Goal: Information Seeking & Learning: Find specific fact

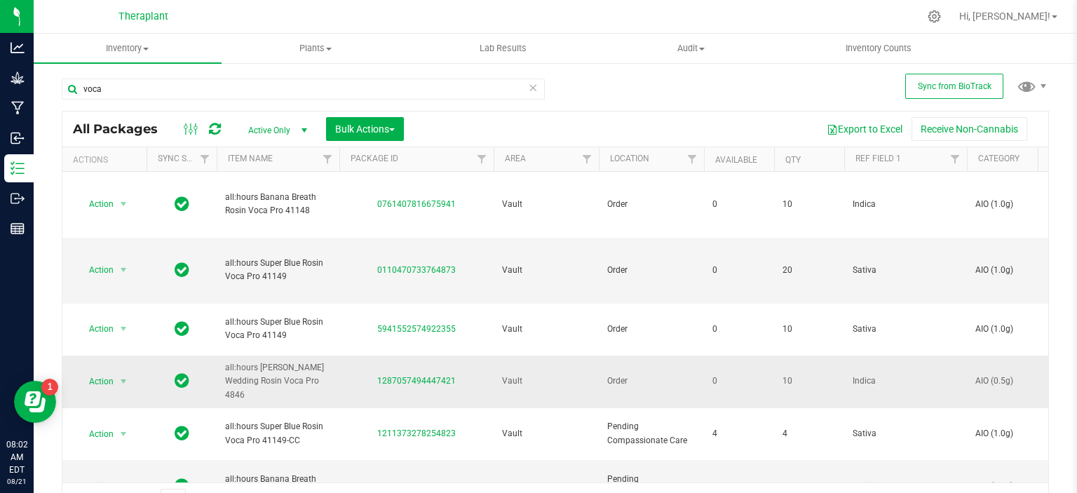
scroll to position [27, 0]
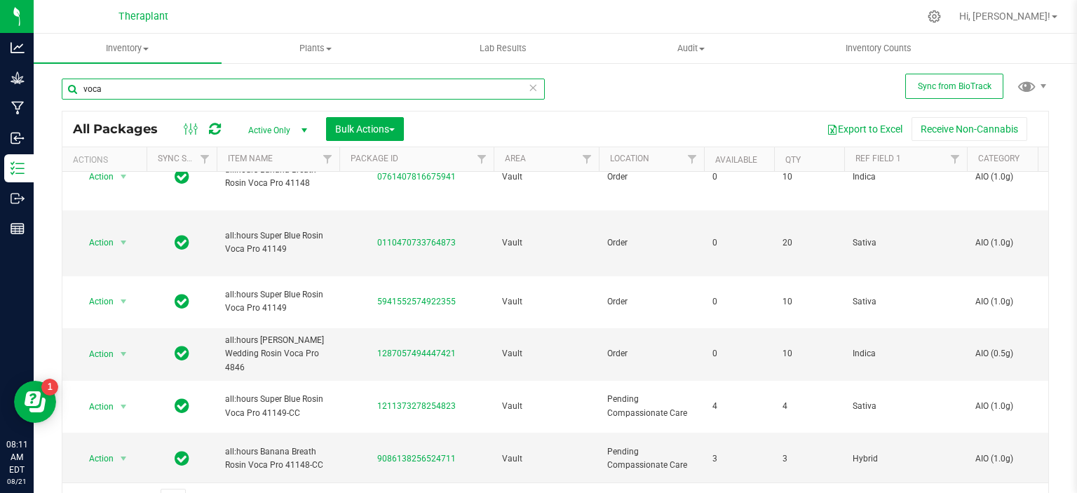
click at [234, 79] on input "voca" at bounding box center [303, 89] width 483 height 21
click at [232, 79] on input "voca" at bounding box center [303, 89] width 483 height 21
type input "v"
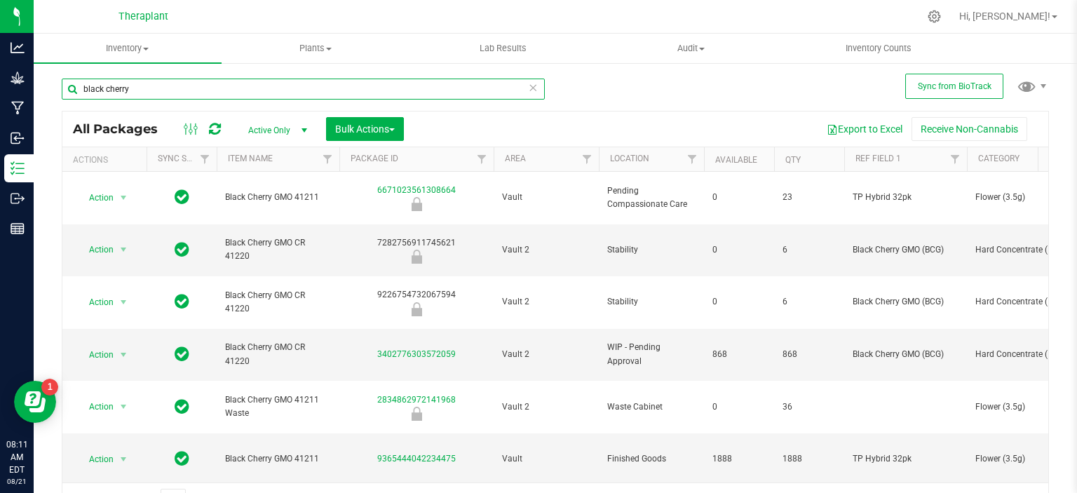
type input "black cherry"
click at [594, 103] on div "black cherry All Packages Active Only Active Only Lab Samples Locked All Extern…" at bounding box center [556, 291] width 988 height 452
click at [529, 89] on icon at bounding box center [533, 87] width 10 height 17
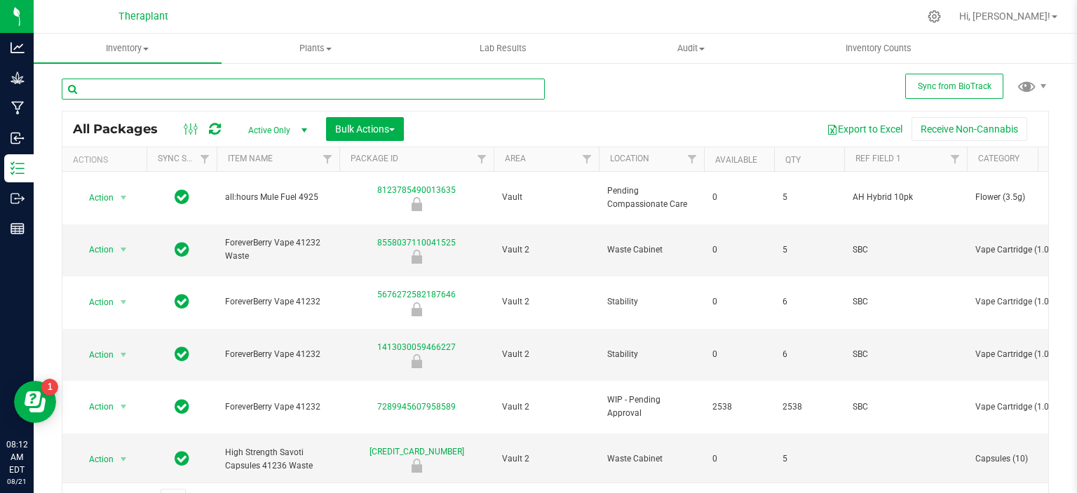
click at [287, 88] on input "text" at bounding box center [303, 89] width 483 height 21
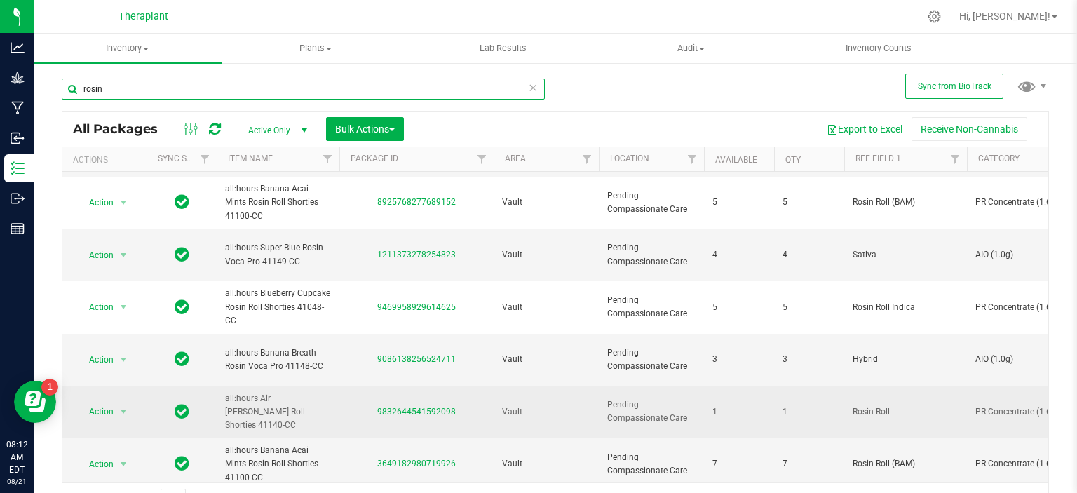
scroll to position [22, 0]
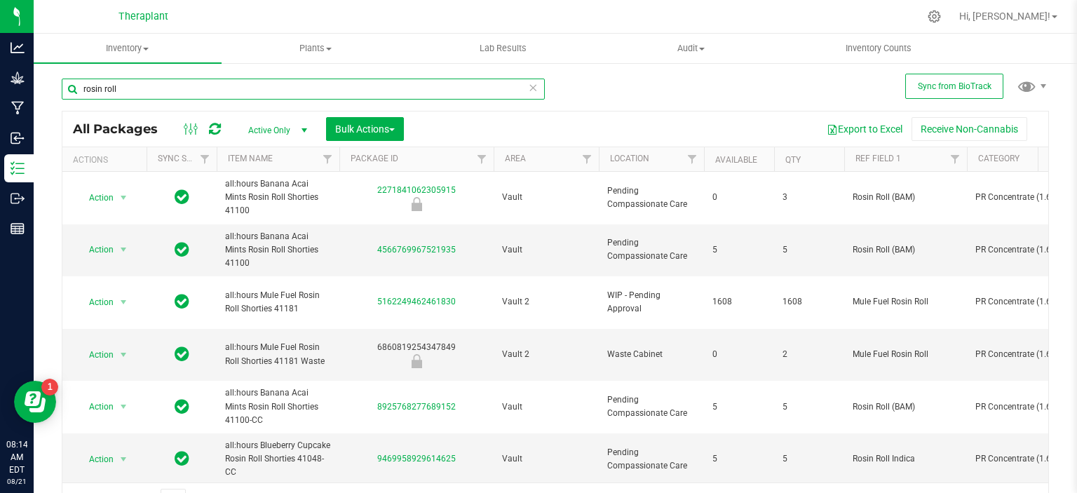
type input "rosin roll"
click at [528, 85] on icon at bounding box center [533, 87] width 10 height 17
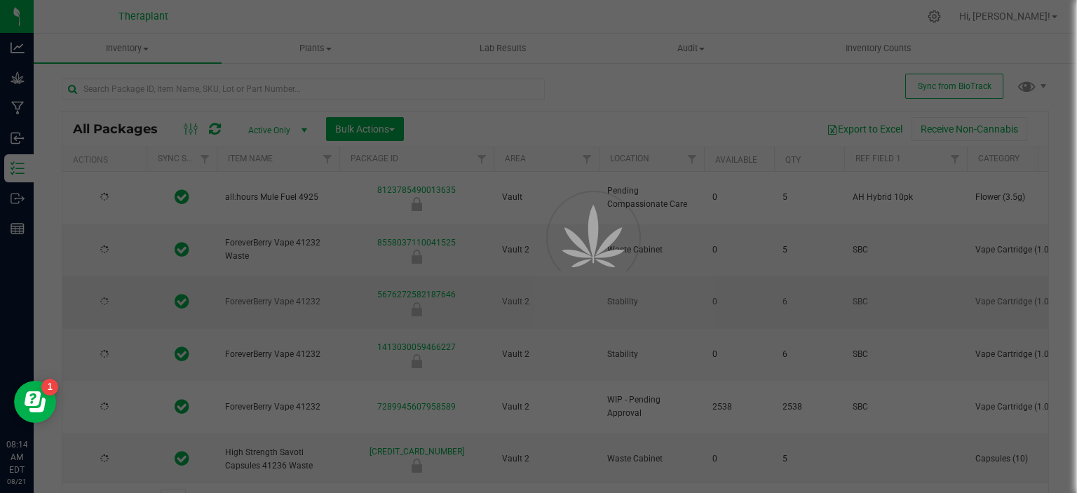
type input "[DATE]"
